Goal: Transaction & Acquisition: Book appointment/travel/reservation

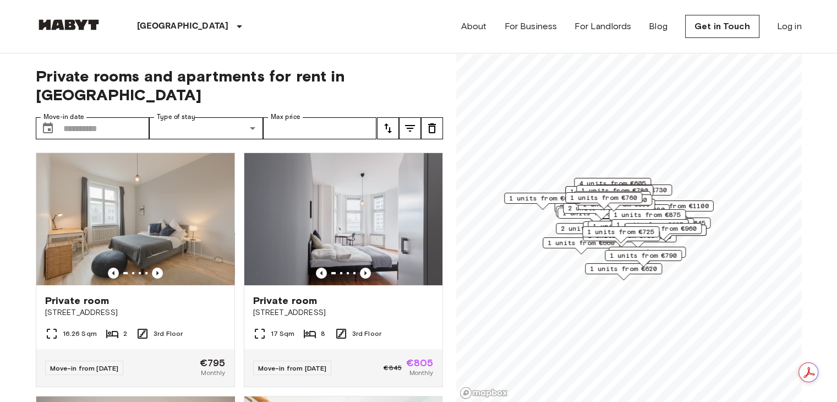
click at [87, 26] on img at bounding box center [69, 24] width 66 height 11
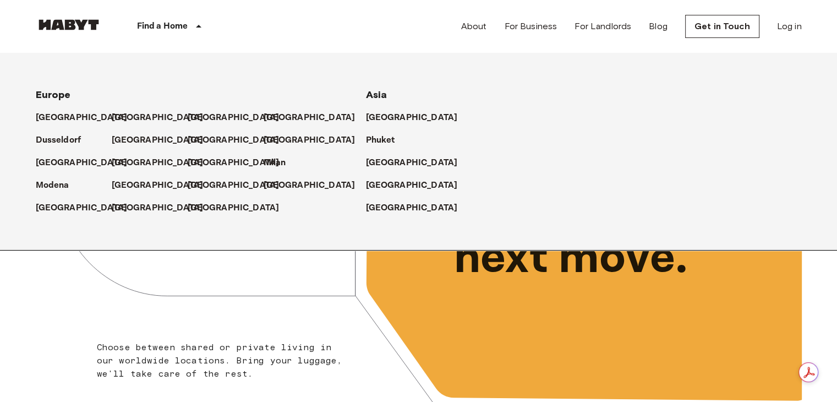
click at [150, 22] on p "Find a Home" at bounding box center [162, 26] width 51 height 13
click at [121, 116] on p "[GEOGRAPHIC_DATA]" at bounding box center [160, 117] width 92 height 13
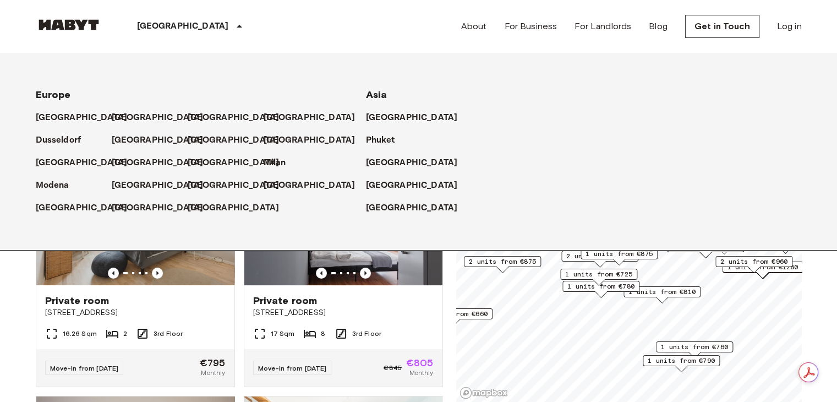
click at [30, 311] on div "Private room [STREET_ADDRESS] 2 3rd Floor Move-in from [DATE] €795 Monthly" at bounding box center [131, 265] width 208 height 243
click at [233, 31] on icon at bounding box center [239, 26] width 13 height 13
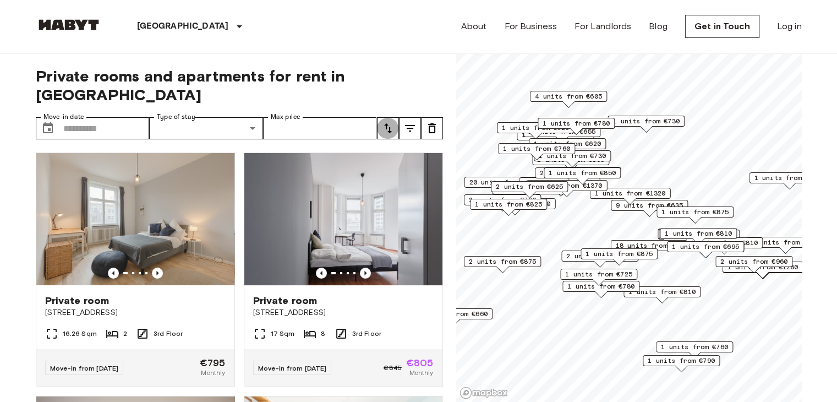
click at [391, 122] on icon "tune" at bounding box center [387, 128] width 13 height 13
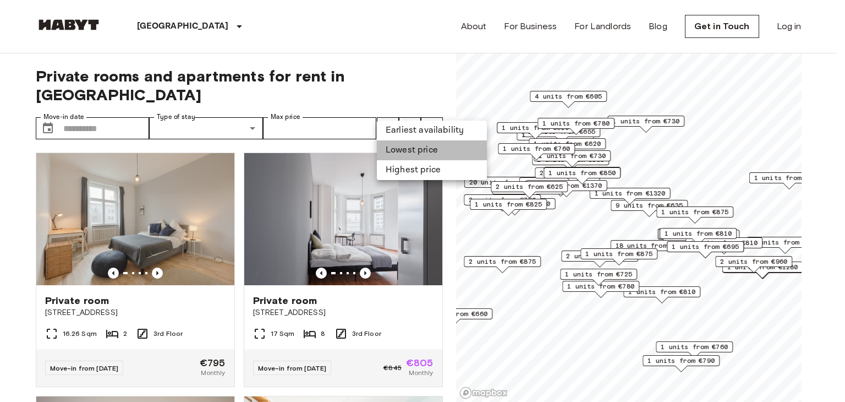
click at [408, 150] on li "Lowest price" at bounding box center [432, 150] width 110 height 20
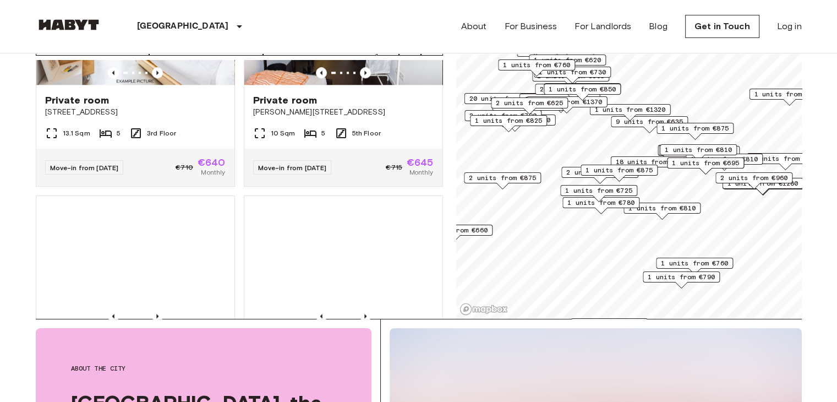
scroll to position [1333, 0]
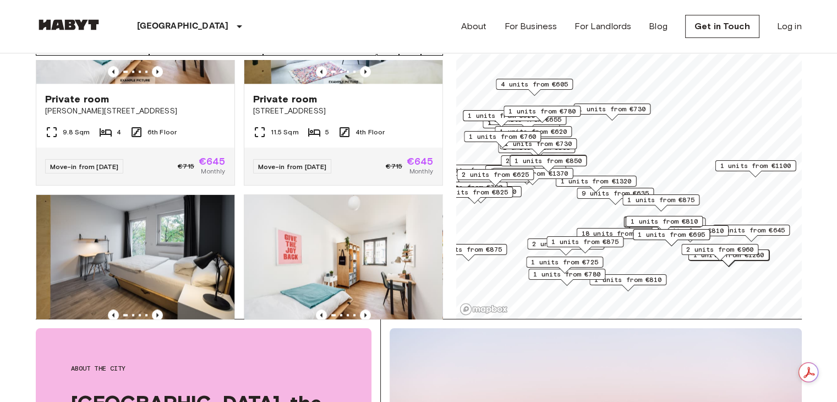
scroll to position [1085, 0]
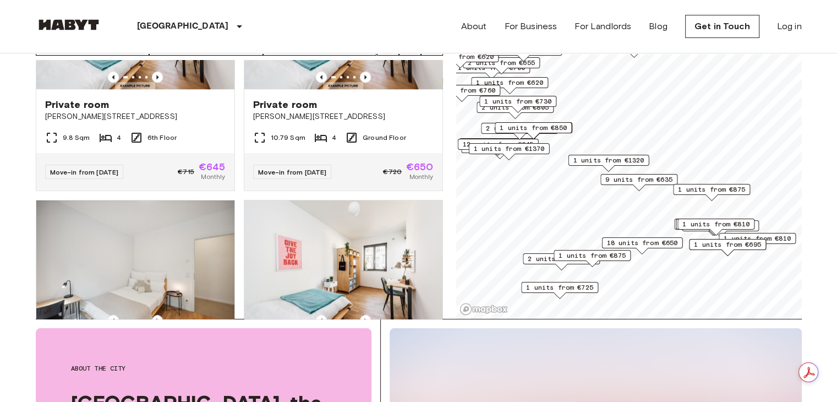
scroll to position [836, 0]
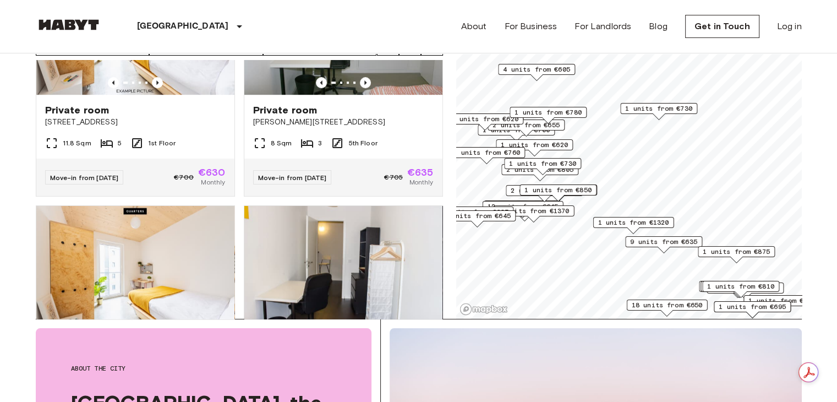
scroll to position [1085, 0]
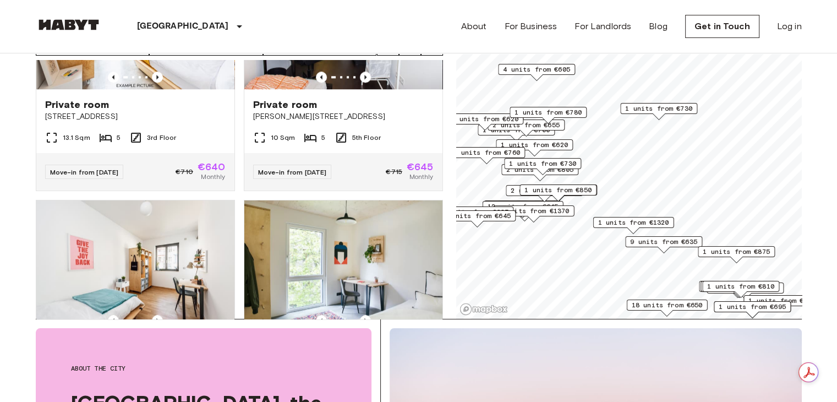
click at [552, 142] on span "1 units from €620" at bounding box center [534, 145] width 67 height 10
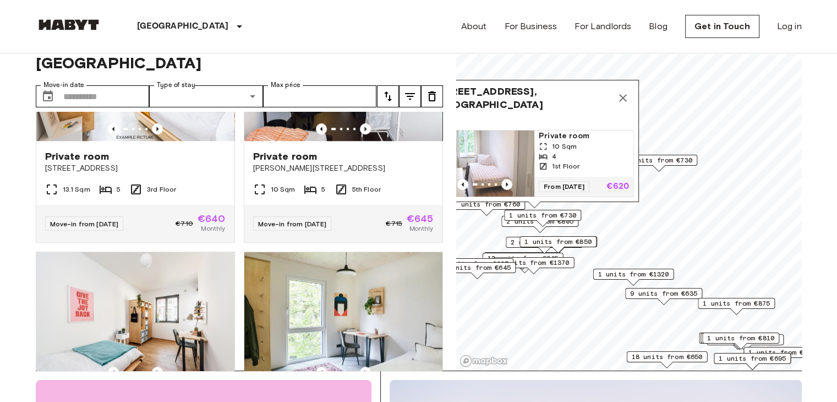
scroll to position [31, 0]
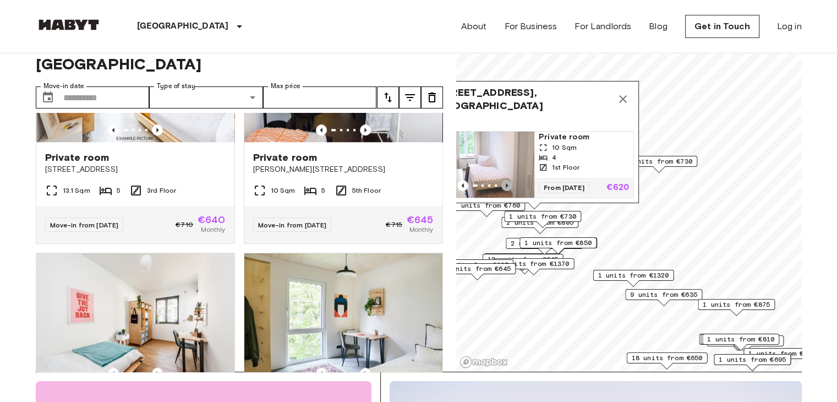
click at [508, 180] on icon "Previous image" at bounding box center [506, 185] width 11 height 11
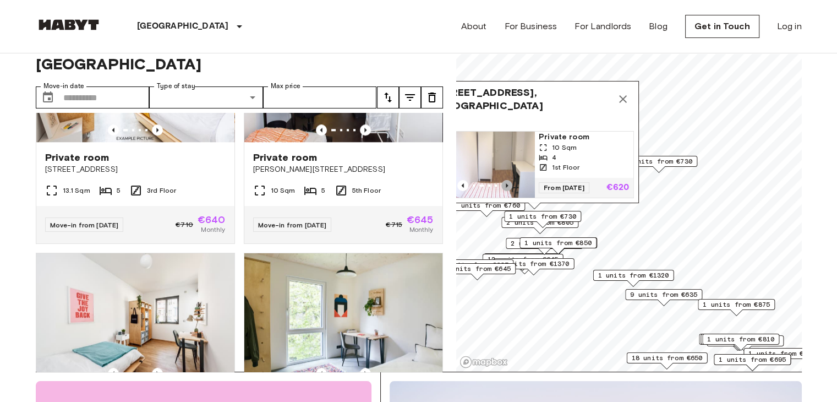
click at [508, 180] on icon "Previous image" at bounding box center [506, 185] width 11 height 11
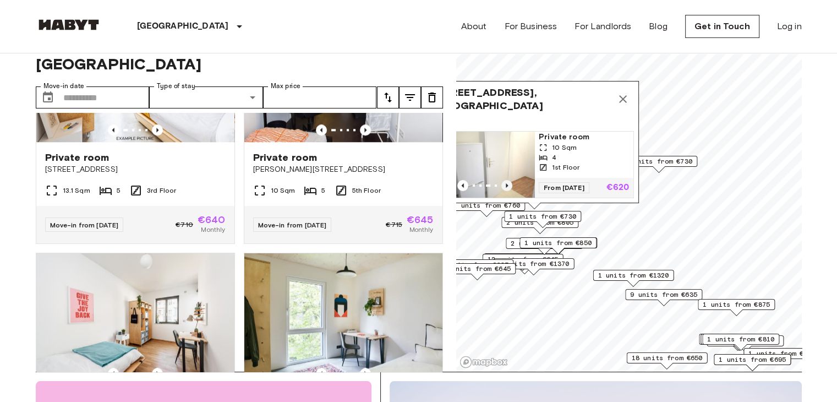
click at [508, 180] on icon "Previous image" at bounding box center [506, 185] width 11 height 11
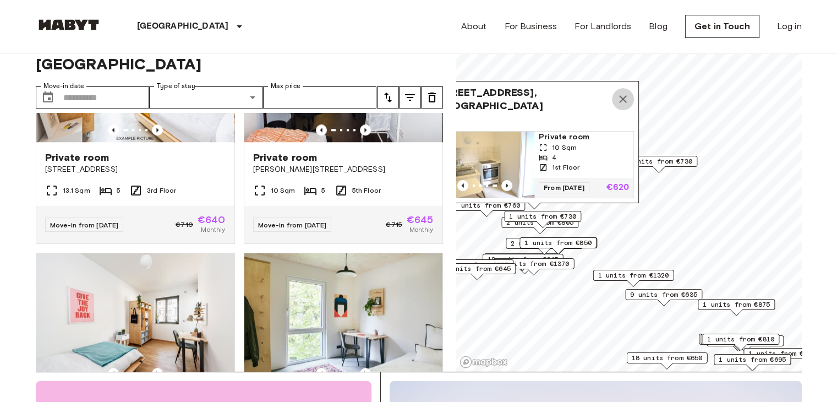
click at [624, 92] on icon "Map marker" at bounding box center [622, 98] width 13 height 13
